Goal: Use online tool/utility: Utilize a website feature to perform a specific function

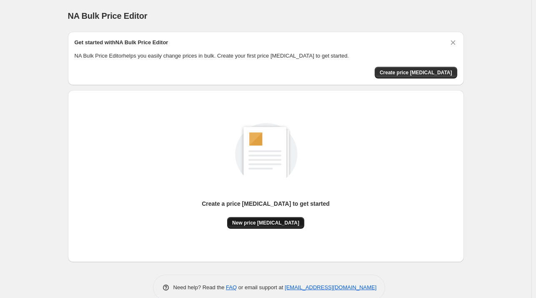
click at [260, 222] on span "New price [MEDICAL_DATA]" at bounding box center [265, 222] width 67 height 7
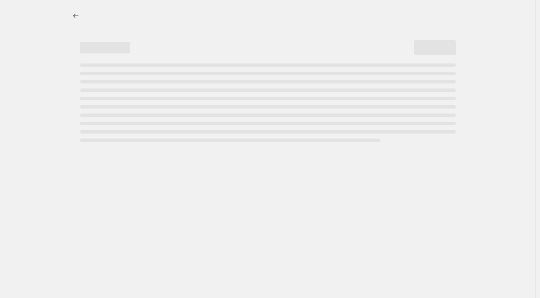
select select "percentage"
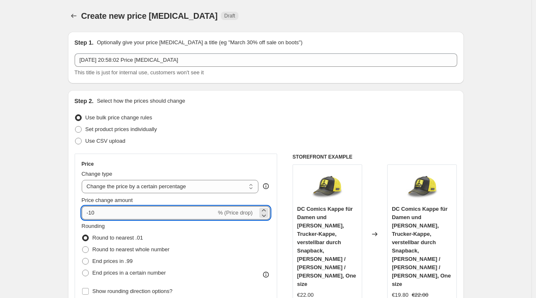
click at [165, 209] on input "-10" at bounding box center [149, 212] width 135 height 13
type input "-1"
type input "-27"
click at [374, 127] on div "Set product prices individually" at bounding box center [266, 129] width 383 height 12
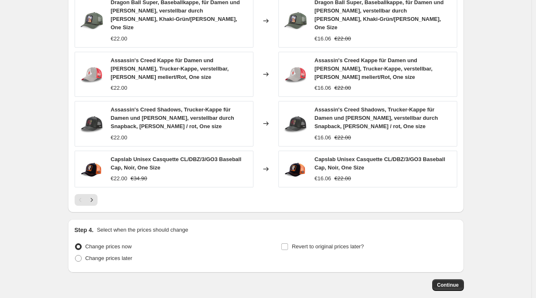
scroll to position [573, 0]
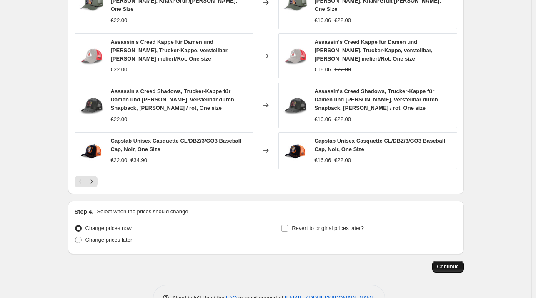
click at [455, 263] on span "Continue" at bounding box center [448, 266] width 22 height 7
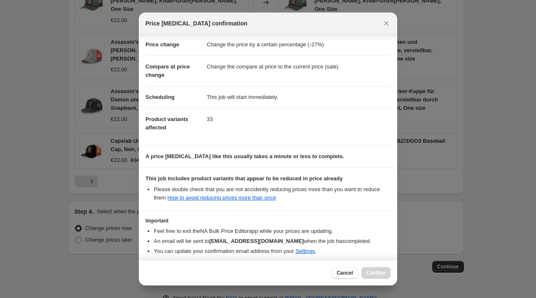
scroll to position [53, 0]
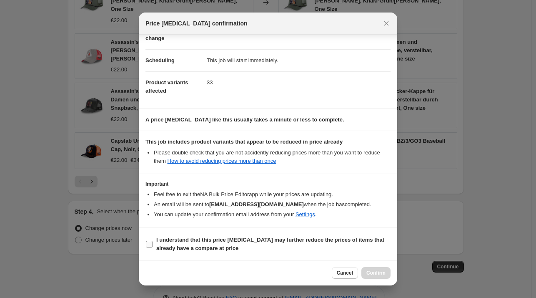
click at [199, 242] on span "I understand that this price [MEDICAL_DATA] may further reduce the prices of it…" at bounding box center [273, 243] width 234 height 17
click at [153, 242] on input "I understand that this price [MEDICAL_DATA] may further reduce the prices of it…" at bounding box center [149, 243] width 7 height 7
checkbox input "true"
click at [383, 276] on button "Confirm" at bounding box center [375, 273] width 29 height 12
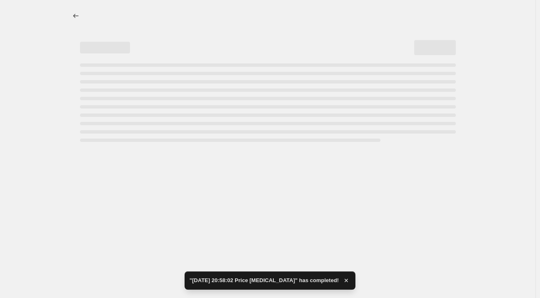
select select "percentage"
